Goal: Task Accomplishment & Management: Manage account settings

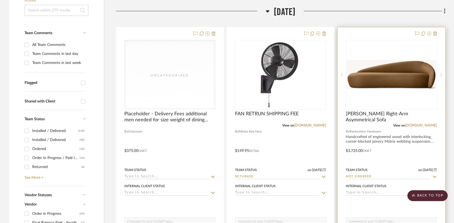
click at [379, 123] on div "View on drive.google.com" at bounding box center [391, 125] width 91 height 5
click at [422, 111] on span "Reyna Right-Arm Asymmetrical Sofa" at bounding box center [391, 117] width 91 height 12
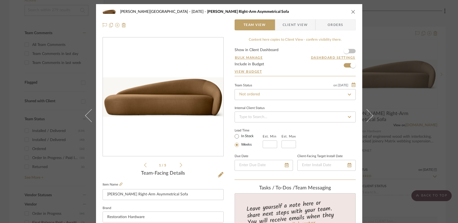
click at [408, 47] on div "Campbell - Waxhaw September 2025 Reyna Right-Arm Asymmetrical Sofa Team View Cl…" at bounding box center [229, 111] width 458 height 223
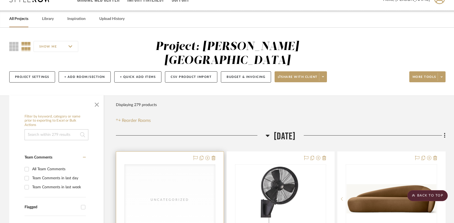
scroll to position [11, 0]
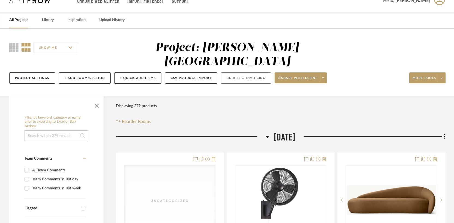
click at [240, 72] on button "Budget & Invoicing" at bounding box center [246, 77] width 50 height 11
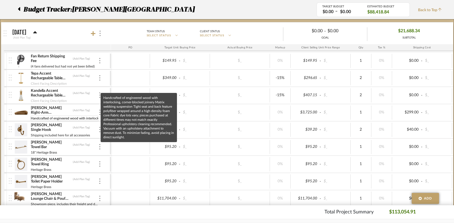
scroll to position [0, 525]
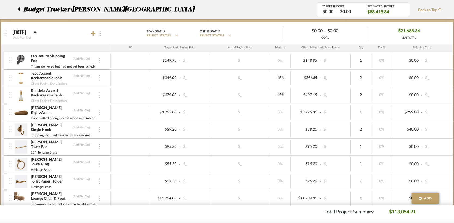
click at [99, 115] on img at bounding box center [99, 111] width 1 height 5
click at [115, 124] on span "Manage Item" at bounding box center [126, 124] width 33 height 5
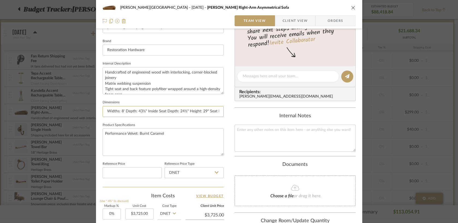
scroll to position [0, 17]
drag, startPoint x: 103, startPoint y: 111, endPoint x: 239, endPoint y: 122, distance: 136.6
click at [239, 122] on div "Campbell - Waxhaw September 2025 Reyna Right-Arm Asymmetrical Sofa Team View Cl…" at bounding box center [229, 89] width 266 height 504
click at [161, 81] on textarea "Handcrafted of engineered wood with interlocking, corner-blocked joinery Matrix…" at bounding box center [163, 80] width 121 height 27
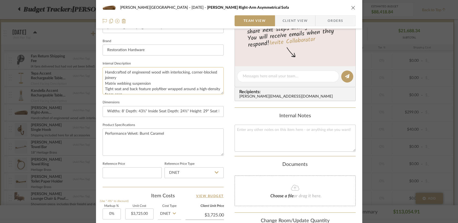
click at [194, 85] on textarea "Handcrafted of engineered wood with interlocking, corner-blocked joinery Matrix…" at bounding box center [163, 80] width 121 height 27
click at [104, 70] on textarea "Handcrafted of engineered wood with interlocking, corner-blocked joinery Matrix…" at bounding box center [163, 80] width 121 height 27
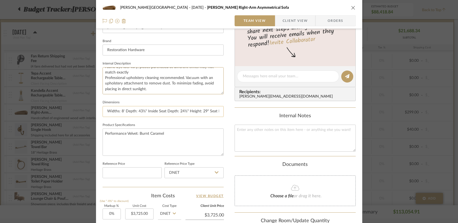
drag, startPoint x: 103, startPoint y: 71, endPoint x: 132, endPoint y: 105, distance: 44.5
click at [132, 105] on div "Team-Facing Details Item Name Reyna Right-Arm Asymmetrical Sofa Brand Restorati…" at bounding box center [163, 95] width 121 height 183
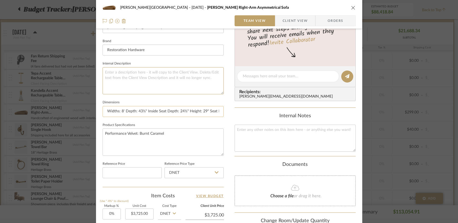
scroll to position [0, 0]
paste textarea "Widths: 8' Depth: 43½" Inside Seat Depth: 24½" Height: 29" Seat Height: 16""
type textarea "Widths: 8' Depth: 43½" Inside Seat Depth: 24½" Height: 29" Seat Height: 16""
drag, startPoint x: 166, startPoint y: 131, endPoint x: 97, endPoint y: 134, distance: 68.3
click at [97, 134] on div "Campbell - Waxhaw September 2025 Reyna Right-Arm Asymmetrical Sofa Team View Cl…" at bounding box center [229, 89] width 266 height 504
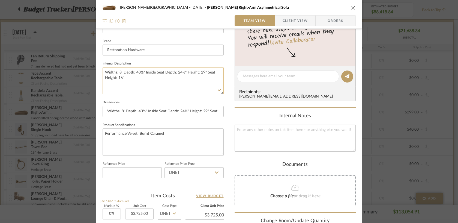
click at [104, 72] on textarea "Widths: 8' Depth: 43½" Inside Seat Depth: 24½" Height: 29" Seat Height: 16"" at bounding box center [163, 80] width 121 height 27
type textarea "Finish: Burnt Caramel Widths: 8' Depth: 43½" Inside Seat Depth: 24½" Height: 29…"
drag, startPoint x: 170, startPoint y: 131, endPoint x: 88, endPoint y: 132, distance: 82.4
click at [88, 132] on mat-dialog-content "Campbell - Waxhaw September 2025 Reyna Right-Arm Asymmetrical Sofa Team View Cl…" at bounding box center [229, 89] width 297 height 504
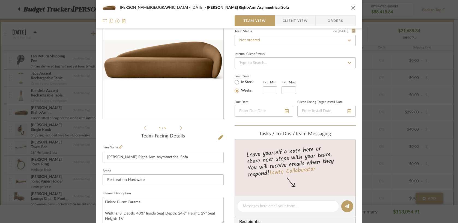
scroll to position [38, 0]
click at [105, 155] on input "Reyna Right-Arm Asymmetrical Sofa" at bounding box center [163, 156] width 121 height 11
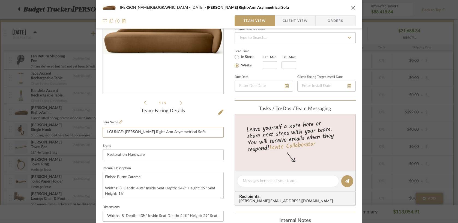
scroll to position [0, 0]
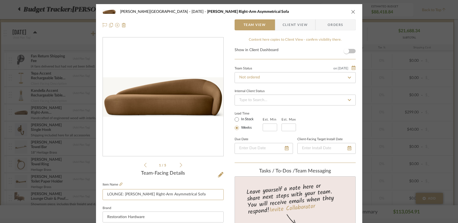
type input "LOUNGE: [PERSON_NAME] Right-Arm Asymmetrical Sofa"
click at [352, 11] on icon "close" at bounding box center [353, 12] width 4 height 4
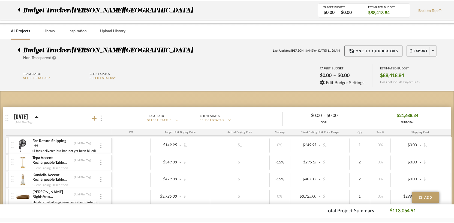
scroll to position [85, 0]
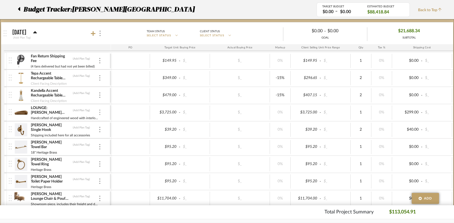
click at [101, 113] on div at bounding box center [99, 112] width 3 height 6
click at [119, 124] on span "Manage Item" at bounding box center [126, 124] width 33 height 5
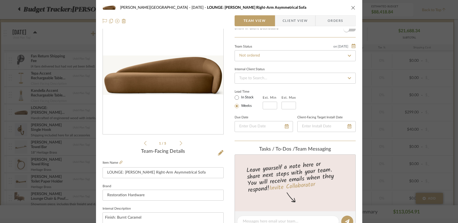
scroll to position [0, 0]
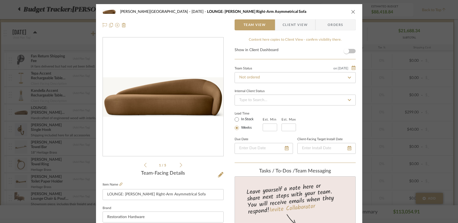
click at [352, 10] on icon "close" at bounding box center [353, 12] width 4 height 4
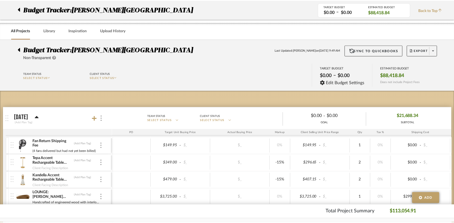
scroll to position [85, 0]
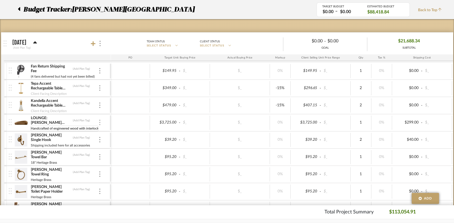
click at [99, 124] on div at bounding box center [99, 122] width 3 height 6
click at [110, 134] on span "Manage Item" at bounding box center [126, 134] width 33 height 5
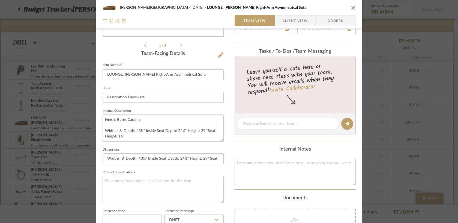
scroll to position [163, 0]
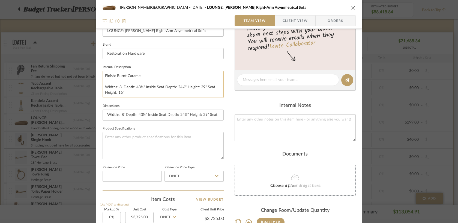
drag, startPoint x: 124, startPoint y: 91, endPoint x: 101, endPoint y: 74, distance: 28.6
click at [103, 74] on textarea "Finish: Burnt Caramel Widths: 8' Depth: 43½" Inside Seat Depth: 24½" Height: 29…" at bounding box center [163, 84] width 121 height 27
click at [84, 127] on mat-dialog-content "[PERSON_NAME][GEOGRAPHIC_DATA] [DATE] LOUNGE: [PERSON_NAME] Right-Arm Asymmetri…" at bounding box center [229, 93] width 297 height 504
click at [58, 121] on div "[PERSON_NAME][GEOGRAPHIC_DATA] [DATE] LOUNGE: [PERSON_NAME] Right-Arm Asymmetri…" at bounding box center [229, 111] width 458 height 223
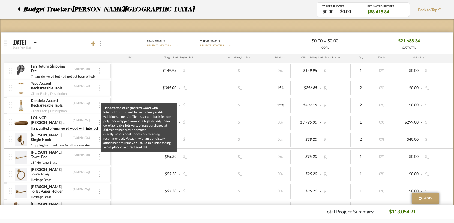
scroll to position [0, 525]
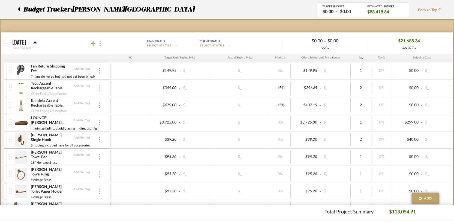
click at [89, 128] on input "Handcrafted of engineered wood with interlocking, corner-blocked joineryMatrix …" at bounding box center [65, 127] width 68 height 5
type input "Finish: Burnt Caramel Widths: 8' Depth: 43½" Inside Seat Depth: 24½" Height: 29…"
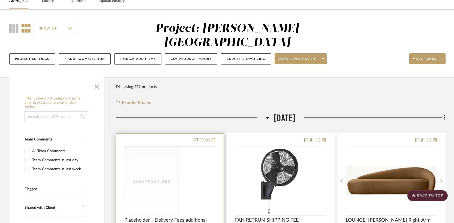
scroll to position [26, 0]
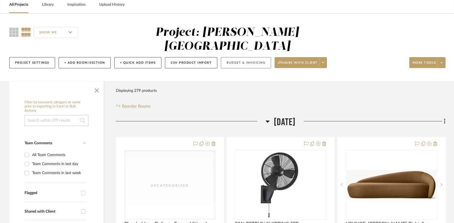
click at [235, 57] on button "Budget & Invoicing" at bounding box center [246, 62] width 50 height 11
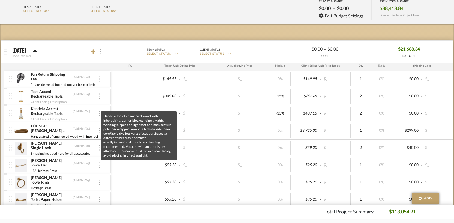
scroll to position [0, 525]
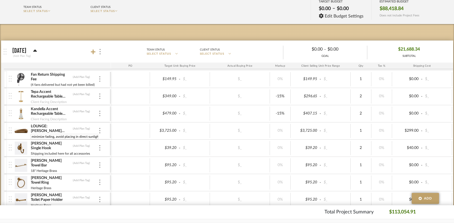
click at [90, 136] on input "Handcrafted of engineered wood with interlocking, corner-blocked joineryMatrix …" at bounding box center [65, 136] width 68 height 5
type input "Finish: Burnt Caramel Widths: 8' Depth: 43½" Inside Seat Depth: 24½" Height: 29…"
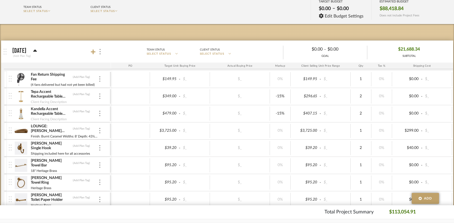
click at [116, 135] on div at bounding box center [130, 131] width 39 height 14
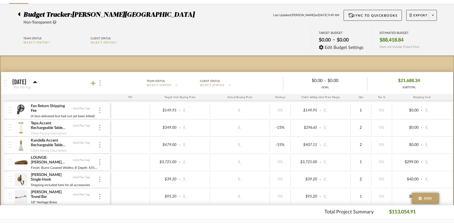
scroll to position [94, 0]
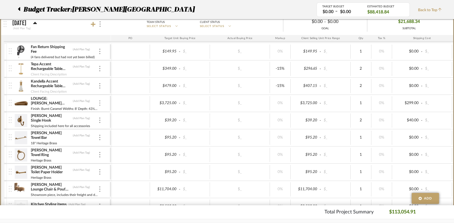
click at [99, 103] on div at bounding box center [99, 103] width 3 height 6
click at [120, 113] on span "Manage Item" at bounding box center [126, 115] width 33 height 5
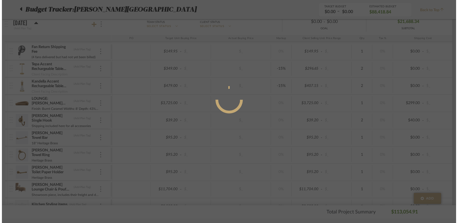
scroll to position [0, 0]
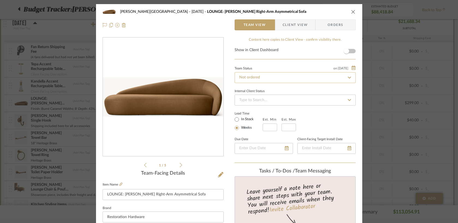
click at [250, 78] on input "Not ordered" at bounding box center [295, 77] width 121 height 11
click at [280, 93] on div "Not ordered" at bounding box center [293, 92] width 121 height 14
click at [277, 78] on input "Not ordered" at bounding box center [295, 77] width 121 height 11
click at [347, 14] on div "Campbell - Waxhaw September 2025 LOUNGE: Reyna Right-Arm Asymmetrical Sofa" at bounding box center [229, 11] width 253 height 11
click at [351, 12] on icon "close" at bounding box center [353, 12] width 4 height 4
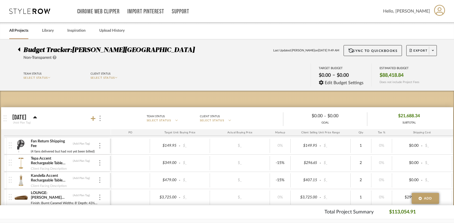
click at [21, 49] on div at bounding box center [21, 48] width 6 height 7
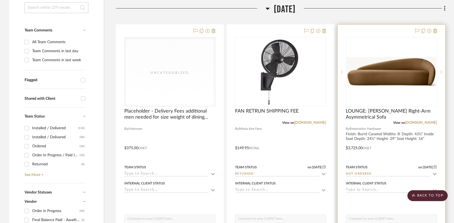
scroll to position [147, 0]
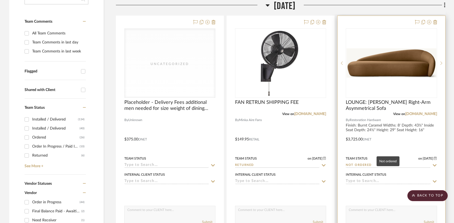
click at [396, 163] on input "Not ordered" at bounding box center [388, 165] width 85 height 5
click at [427, 155] on div "Team Status on 9/19/2025 9/19/2025 Not ordered" at bounding box center [391, 161] width 91 height 13
click at [416, 163] on input "Not ordered" at bounding box center [388, 165] width 85 height 5
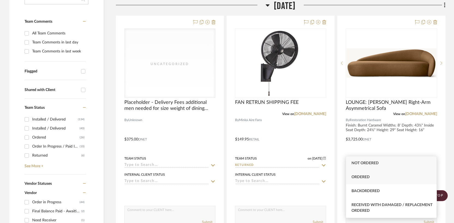
type input "ORDERED"
click at [366, 178] on span "Ordered" at bounding box center [361, 177] width 18 height 4
type input "9/23/2025"
type input "Ordered"
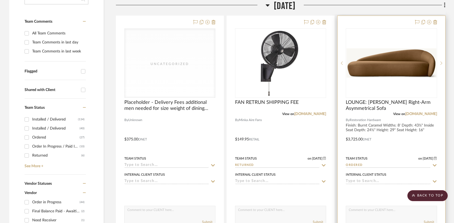
click at [377, 179] on input at bounding box center [388, 181] width 85 height 5
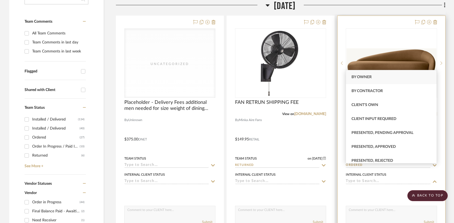
click at [340, 152] on div at bounding box center [391, 135] width 107 height 239
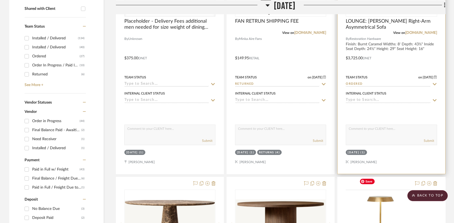
scroll to position [238, 0]
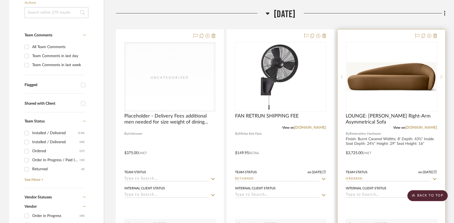
scroll to position [124, 0]
